Goal: Task Accomplishment & Management: Complete application form

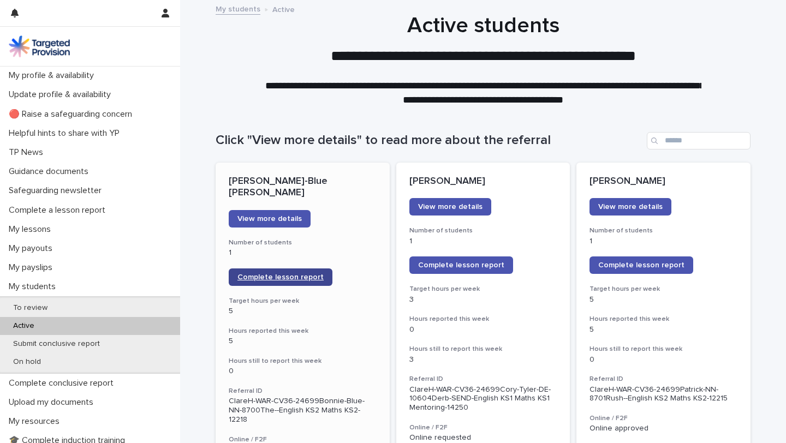
click at [267, 274] on span "Complete lesson report" at bounding box center [281, 278] width 86 height 8
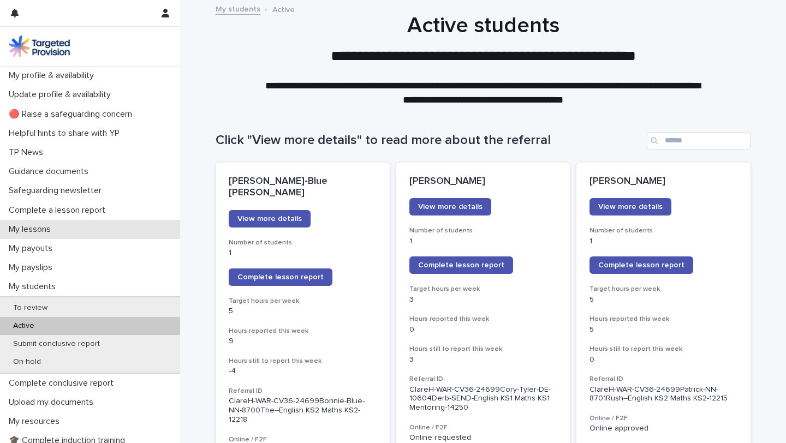
click at [41, 229] on p "My lessons" at bounding box center [31, 229] width 55 height 10
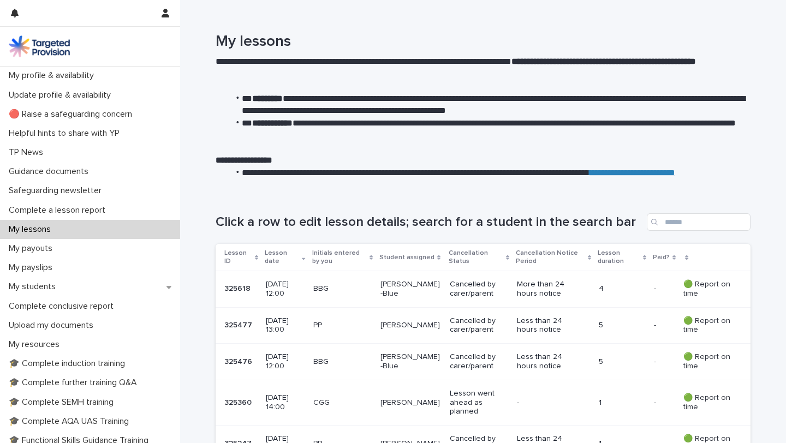
click at [679, 367] on td "🟢 Report on time" at bounding box center [715, 362] width 72 height 37
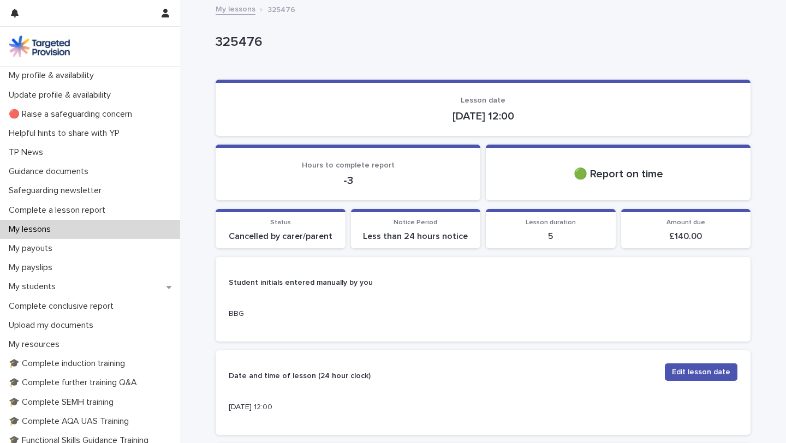
scroll to position [2, 0]
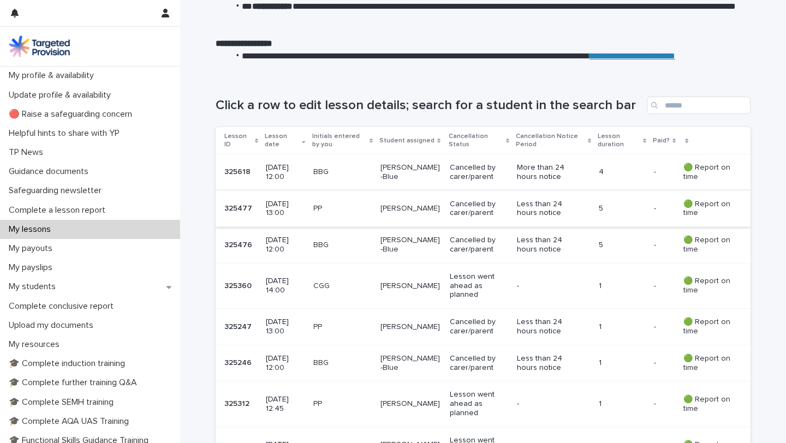
scroll to position [117, 0]
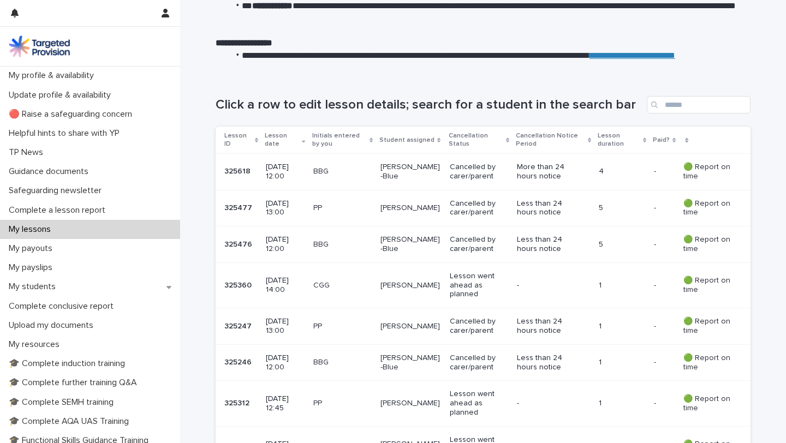
click at [620, 241] on p "5" at bounding box center [622, 244] width 46 height 9
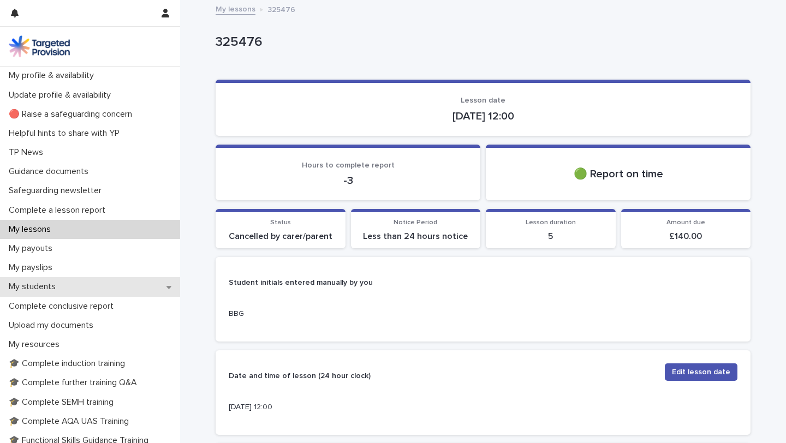
click at [58, 292] on p "My students" at bounding box center [34, 287] width 60 height 10
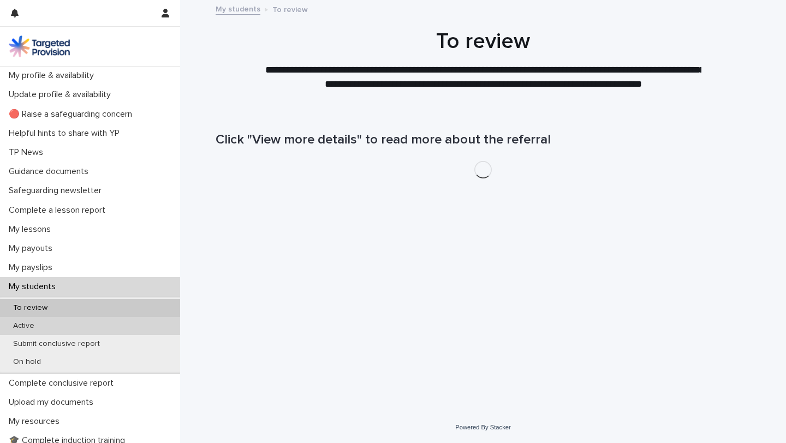
click at [70, 327] on div "Active" at bounding box center [90, 326] width 180 height 18
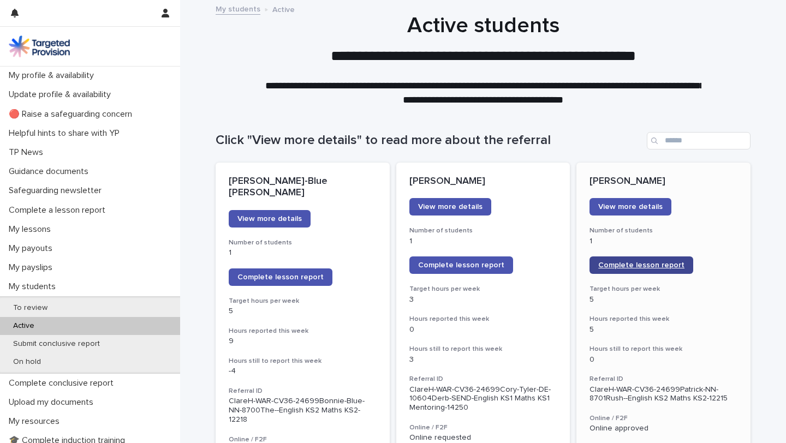
click at [659, 262] on span "Complete lesson report" at bounding box center [641, 266] width 86 height 8
